Goal: Information Seeking & Learning: Check status

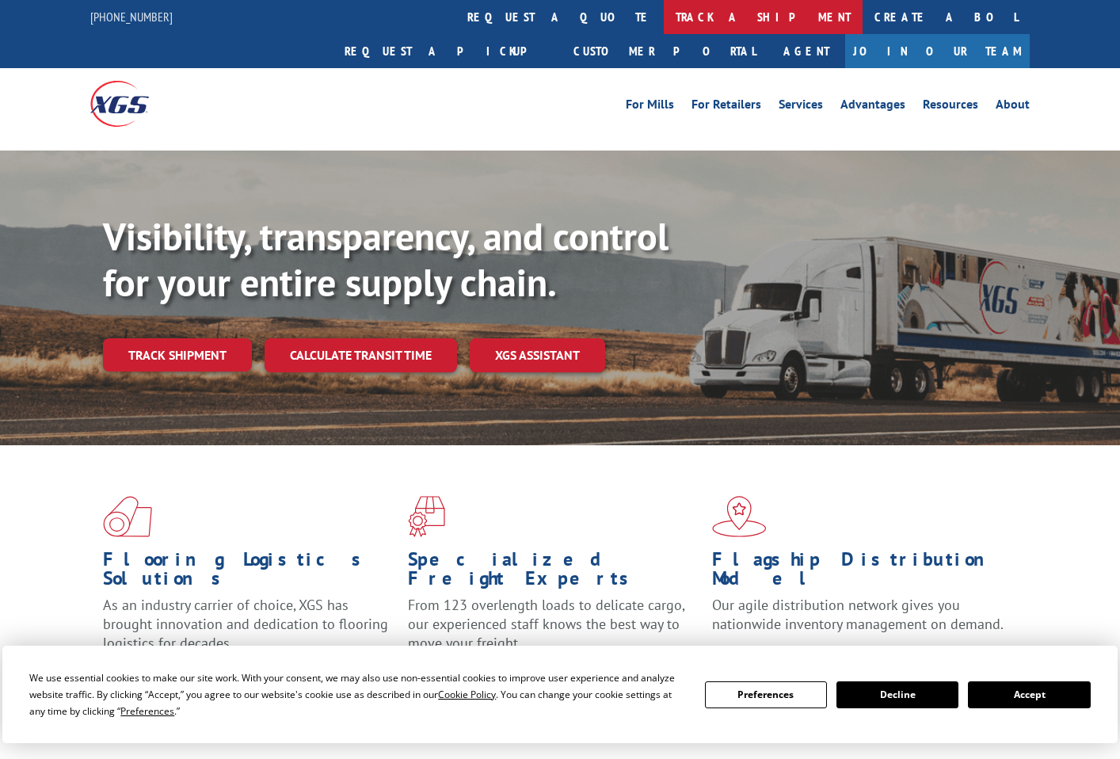
click at [664, 15] on link "track a shipment" at bounding box center [763, 17] width 199 height 34
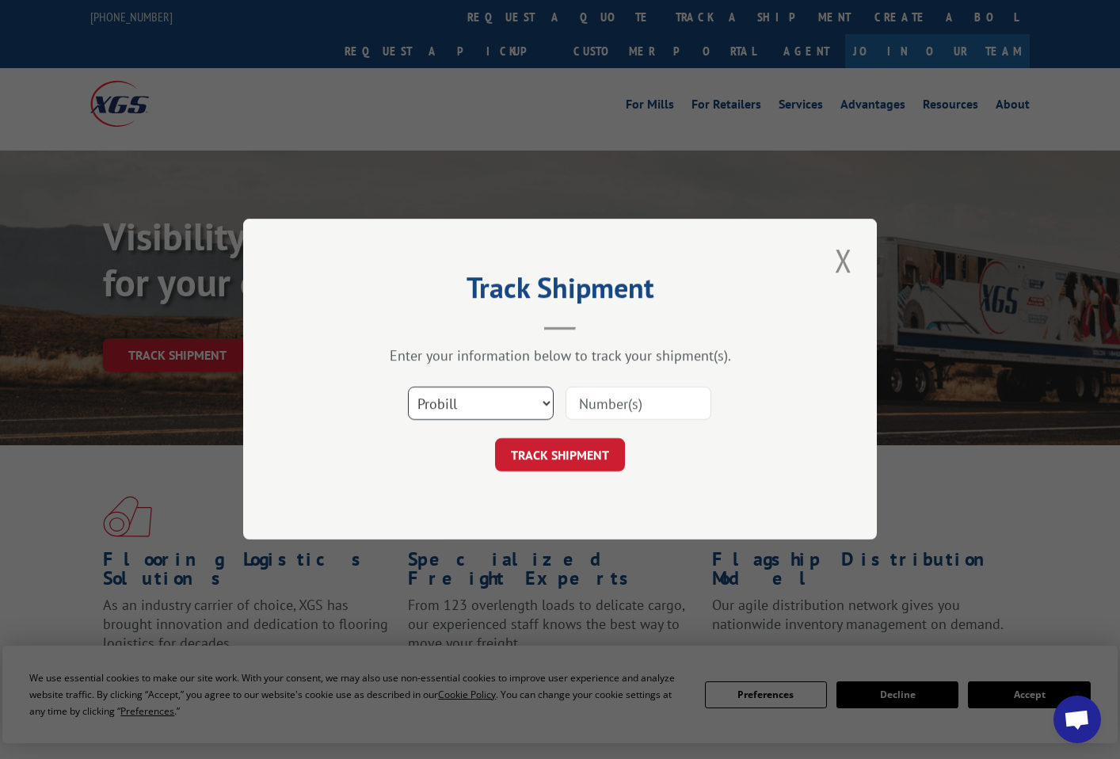
click at [547, 400] on select "Select category... Probill BOL PO" at bounding box center [481, 403] width 146 height 33
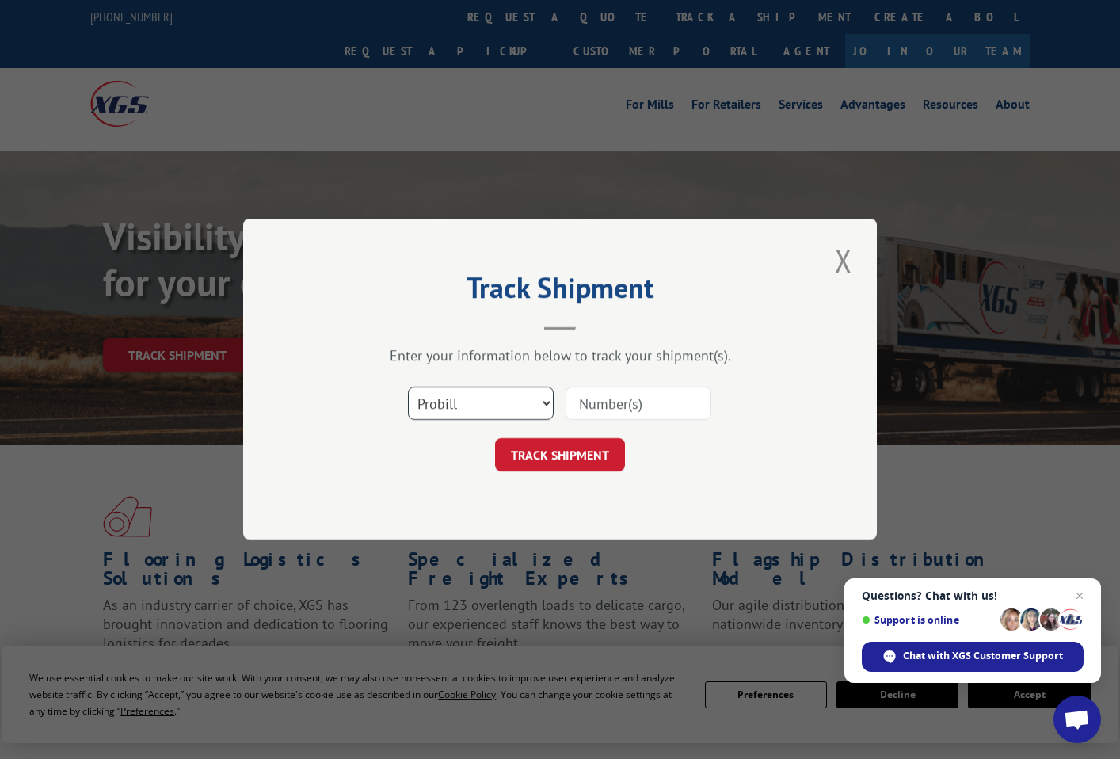
select select "bol"
click at [408, 387] on select "Select category... Probill BOL PO" at bounding box center [481, 403] width 146 height 33
click at [585, 406] on input at bounding box center [639, 403] width 146 height 33
type input "5963155"
click button "TRACK SHIPMENT" at bounding box center [560, 455] width 130 height 33
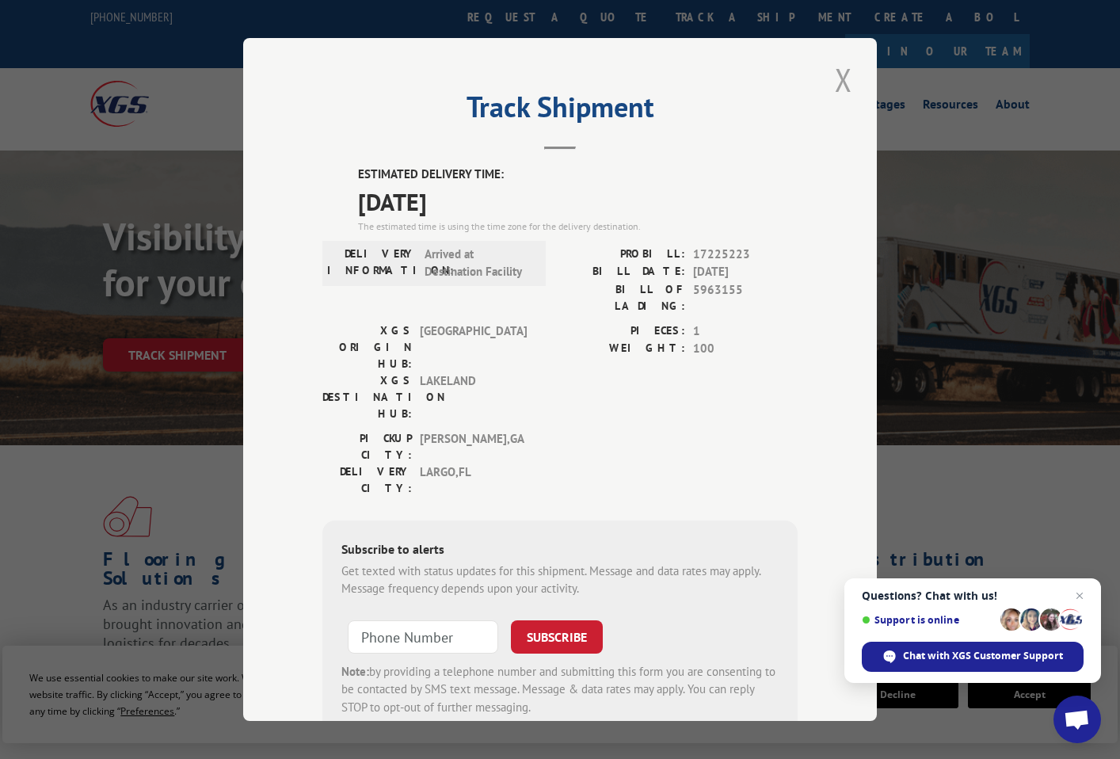
click at [839, 90] on button "Close modal" at bounding box center [843, 80] width 27 height 44
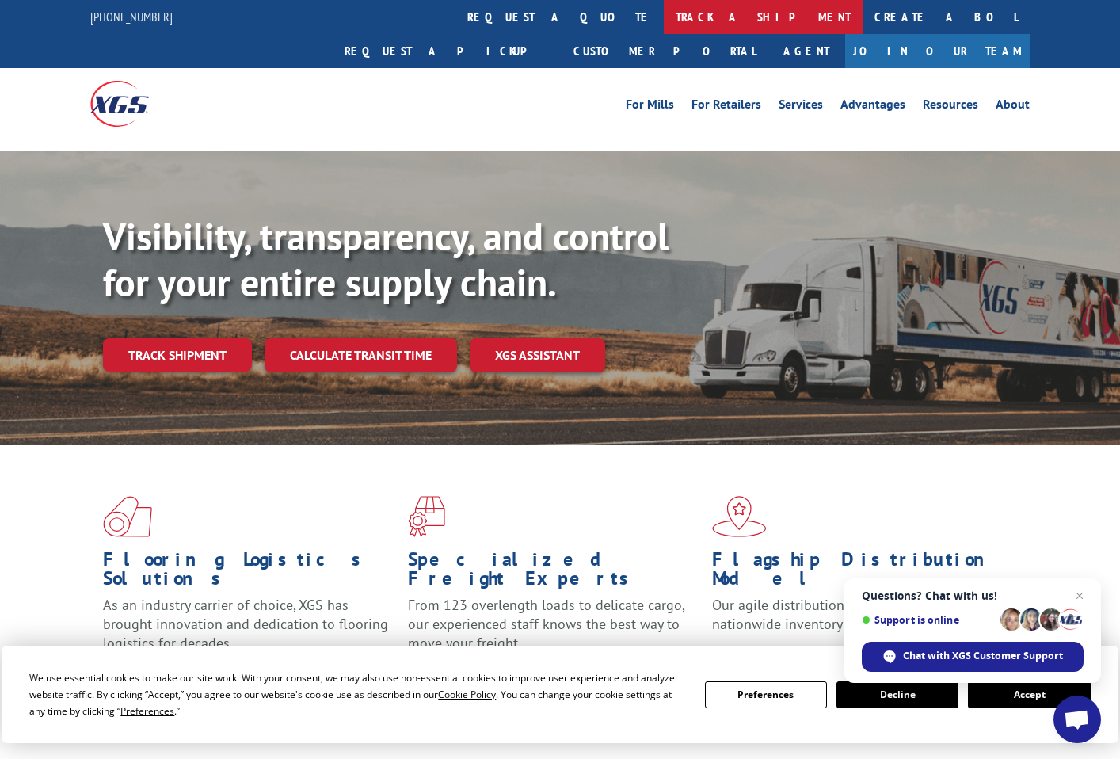
click at [664, 17] on link "track a shipment" at bounding box center [763, 17] width 199 height 34
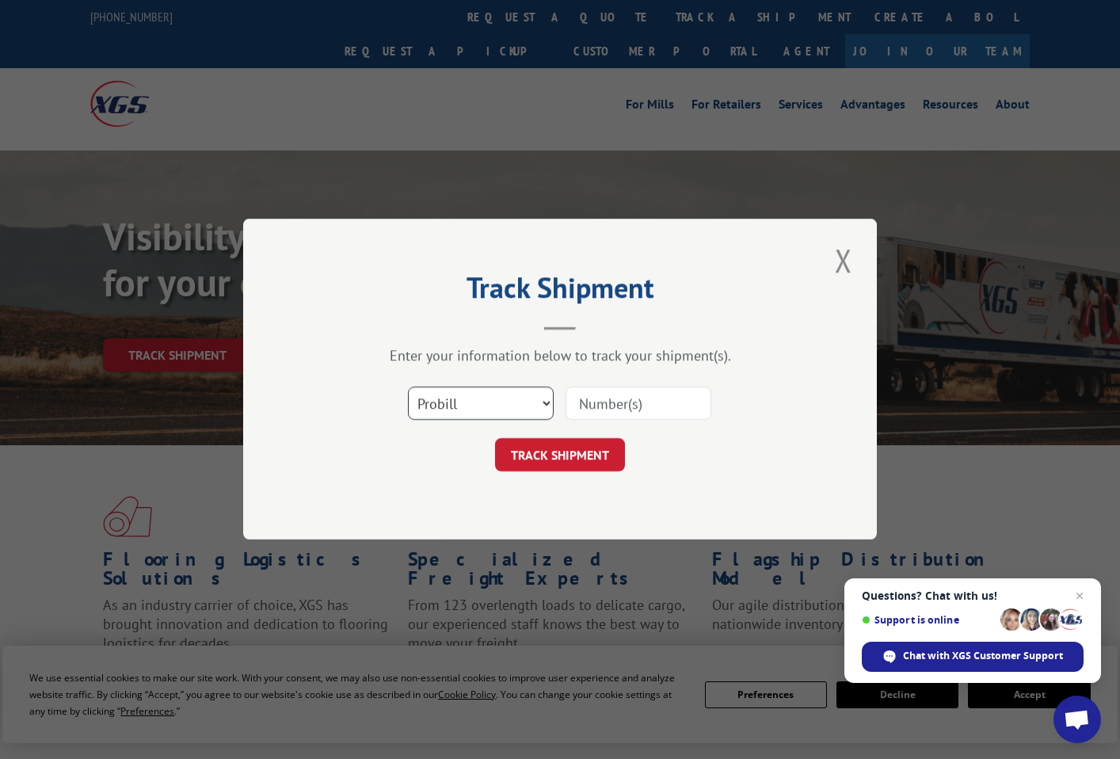
click at [542, 403] on select "Select category... Probill BOL PO" at bounding box center [481, 403] width 146 height 33
select select "bol"
click at [408, 387] on select "Select category... Probill BOL PO" at bounding box center [481, 403] width 146 height 33
click at [580, 466] on button "TRACK SHIPMENT" at bounding box center [560, 455] width 130 height 33
click at [596, 410] on input at bounding box center [639, 403] width 146 height 33
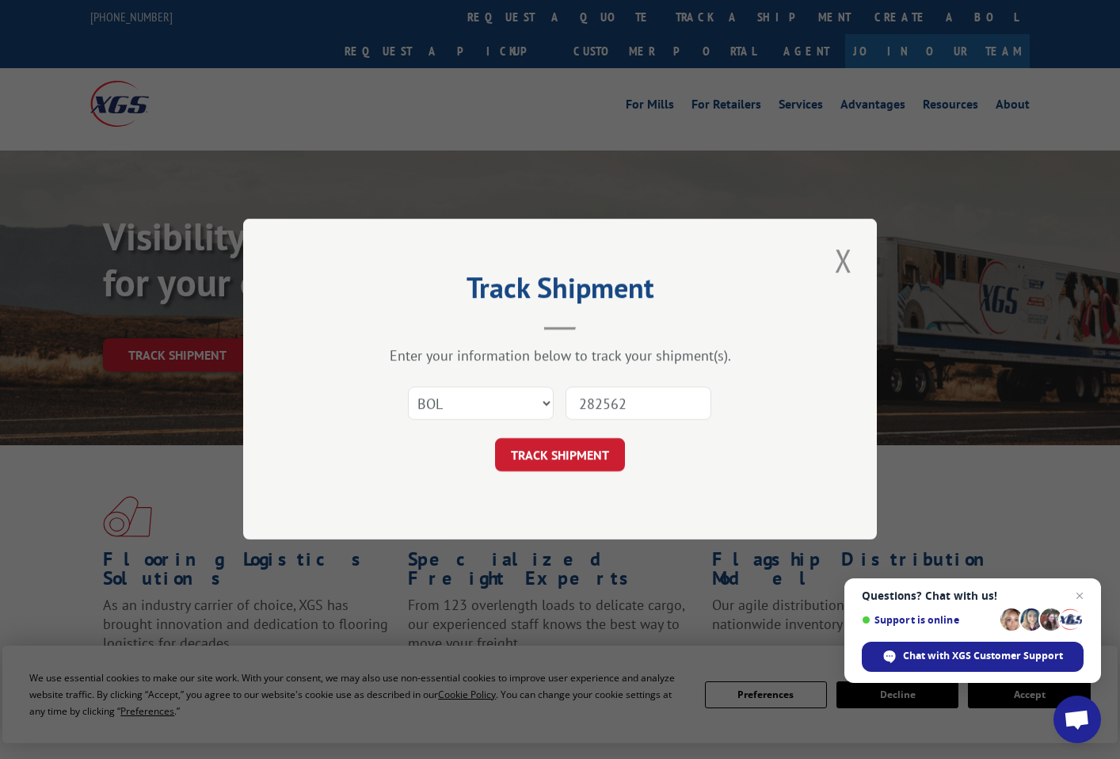
type input "2825628"
click button "TRACK SHIPMENT" at bounding box center [560, 455] width 130 height 33
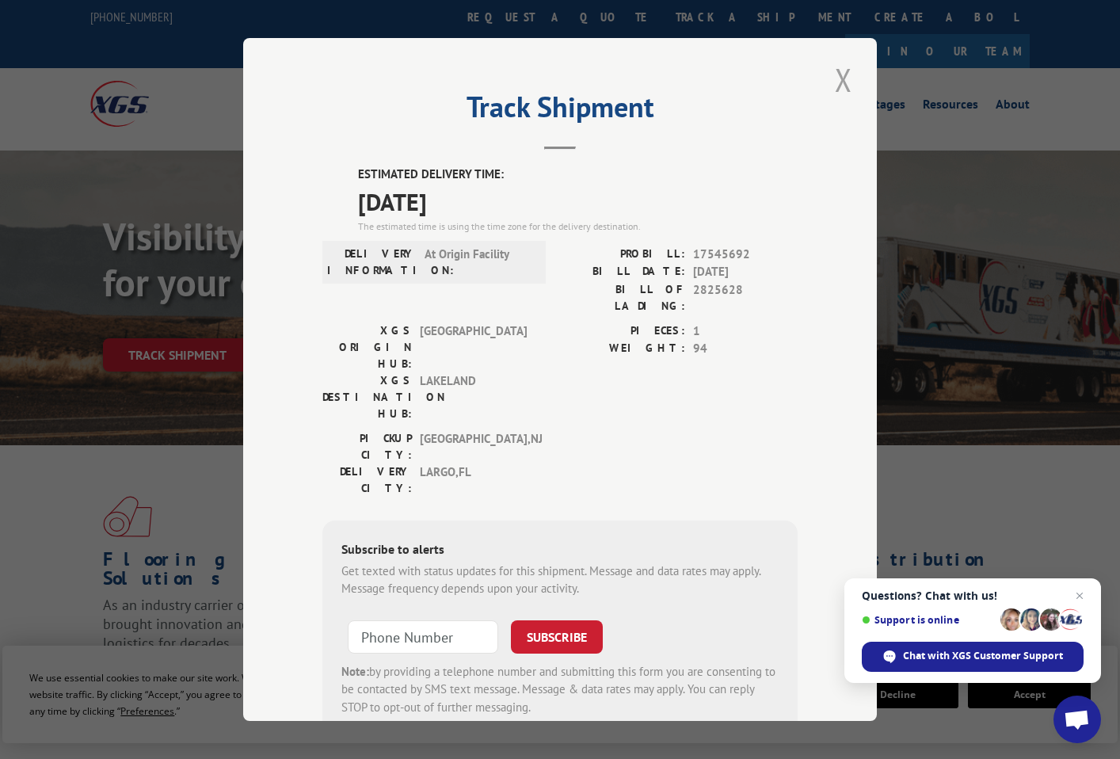
click at [840, 78] on button "Close modal" at bounding box center [843, 80] width 27 height 44
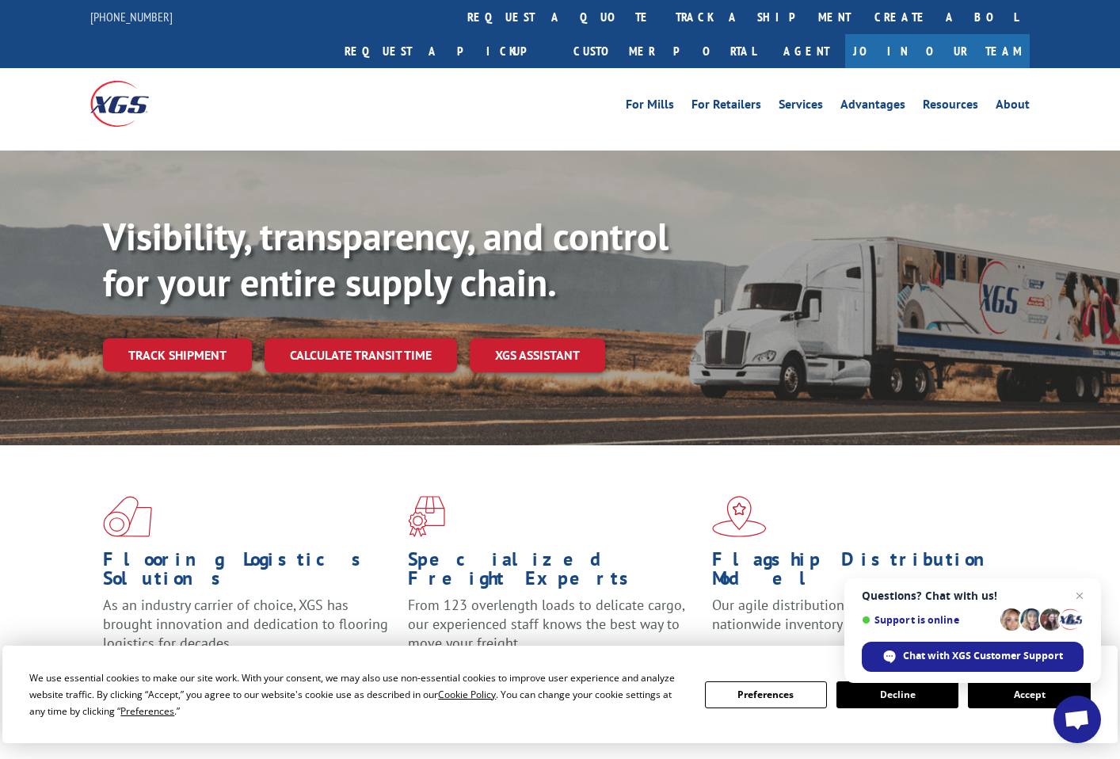
click at [664, 18] on link "track a shipment" at bounding box center [763, 17] width 199 height 34
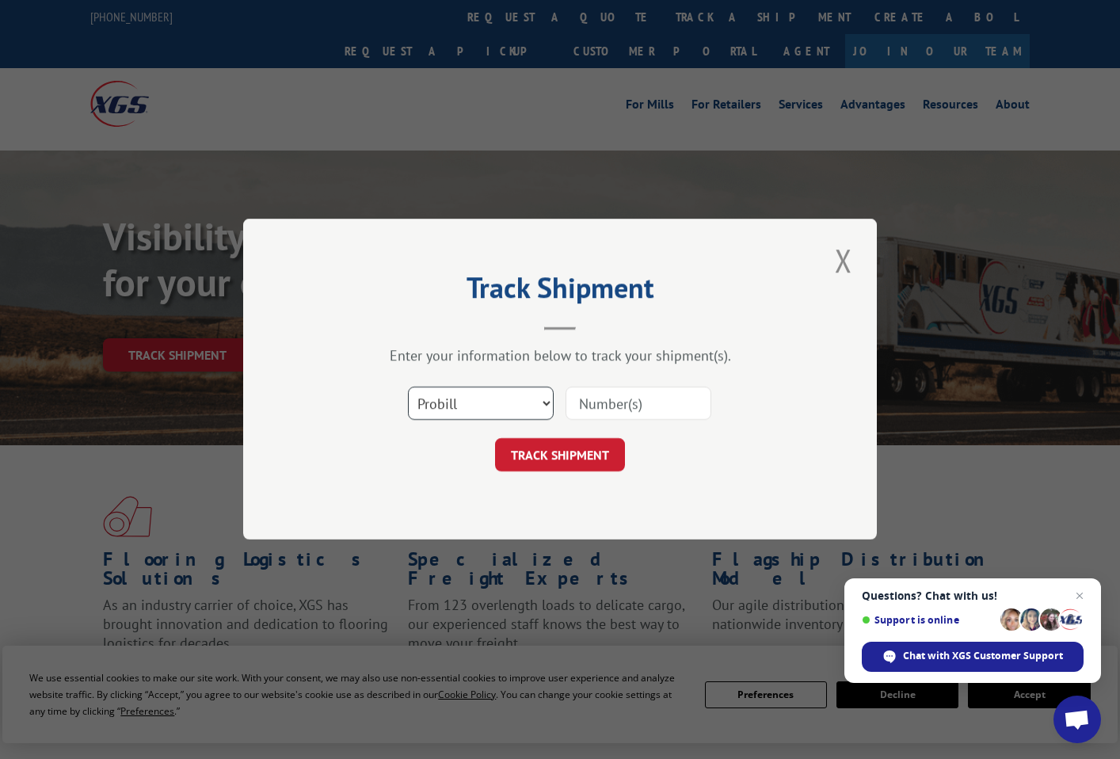
click at [546, 408] on select "Select category... Probill BOL PO" at bounding box center [481, 403] width 146 height 33
select select "bol"
click at [408, 387] on select "Select category... Probill BOL PO" at bounding box center [481, 403] width 146 height 33
click at [591, 403] on input at bounding box center [639, 403] width 146 height 33
type input "5960804"
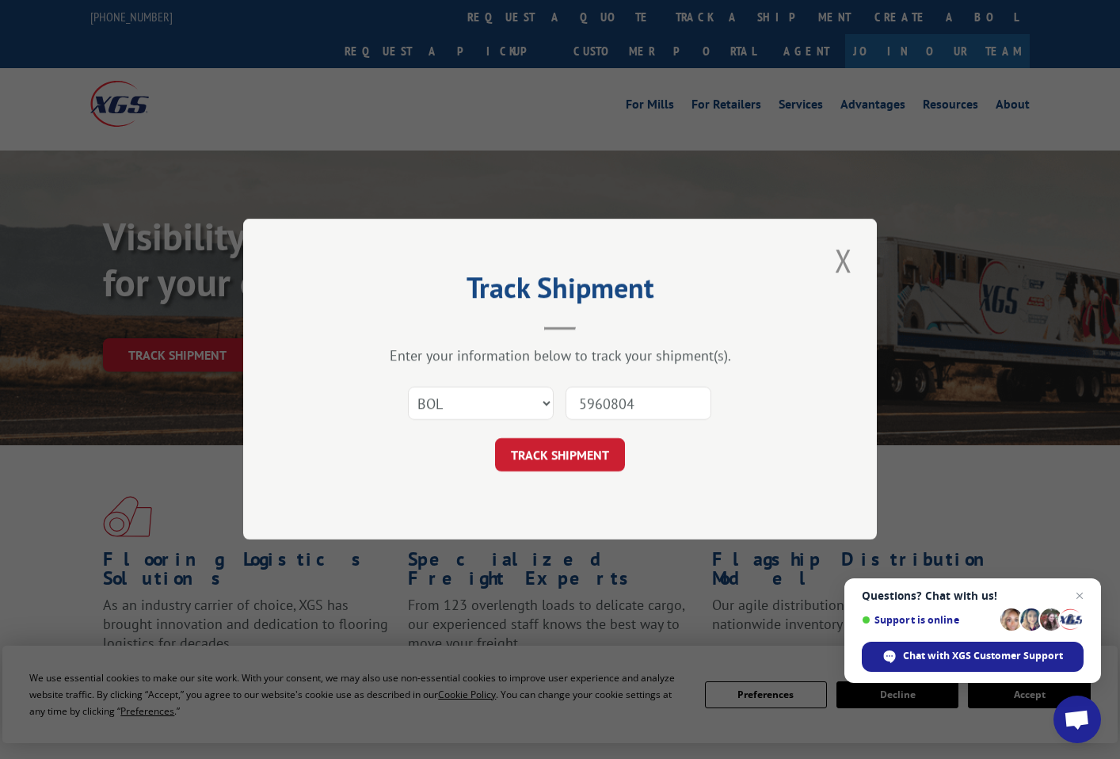
click button "TRACK SHIPMENT" at bounding box center [560, 455] width 130 height 33
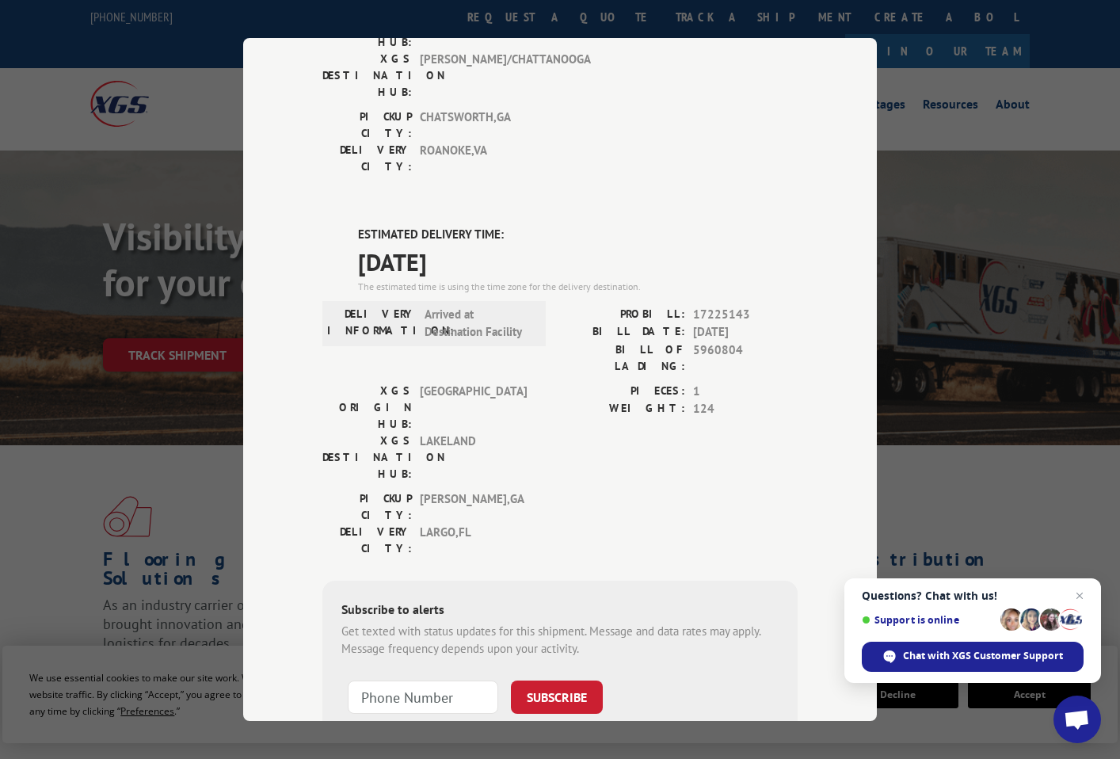
scroll to position [79, 0]
